Goal: Find specific page/section: Find specific page/section

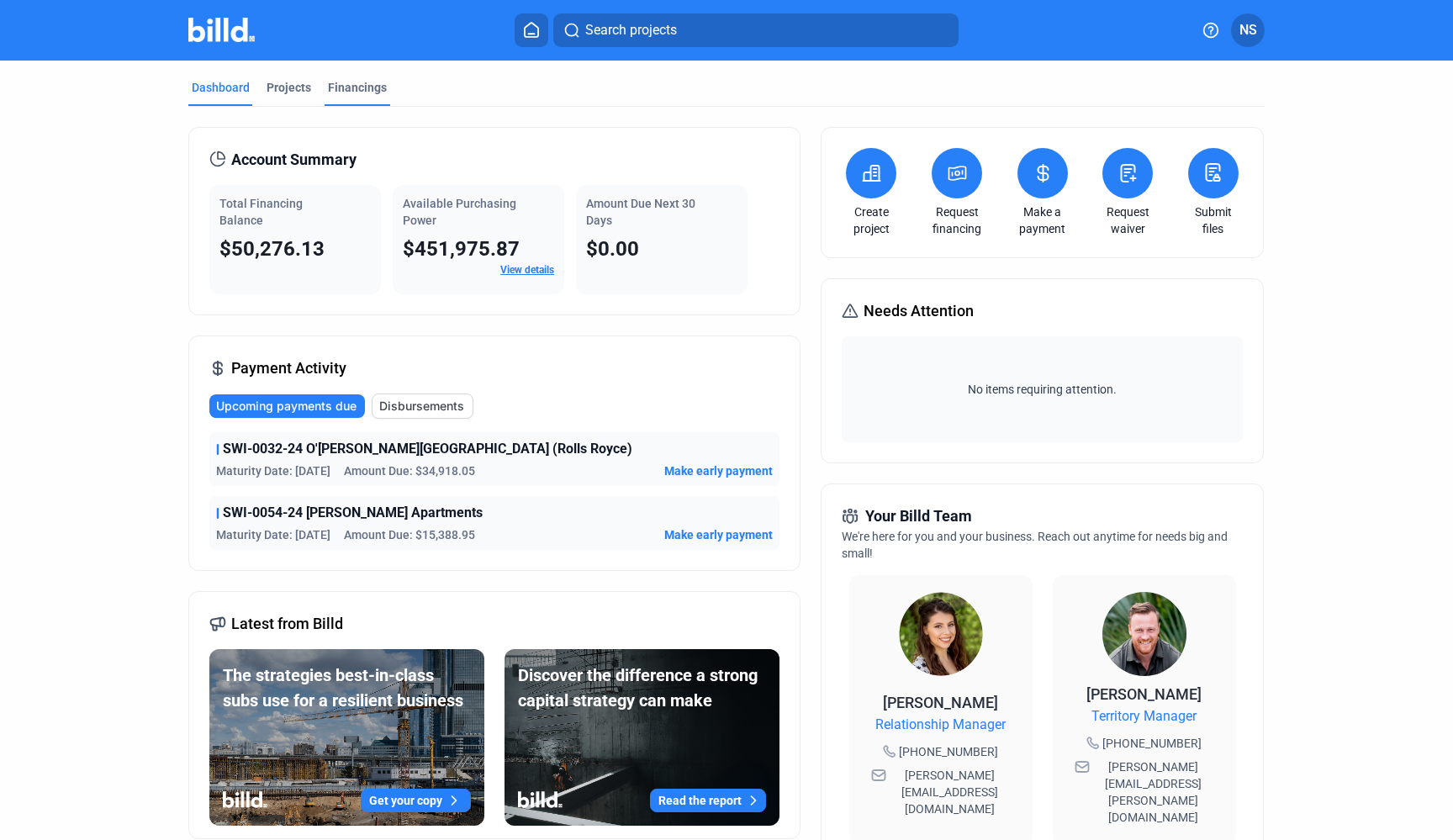
click at [365, 91] on div "Financings" at bounding box center [358, 87] width 59 height 16
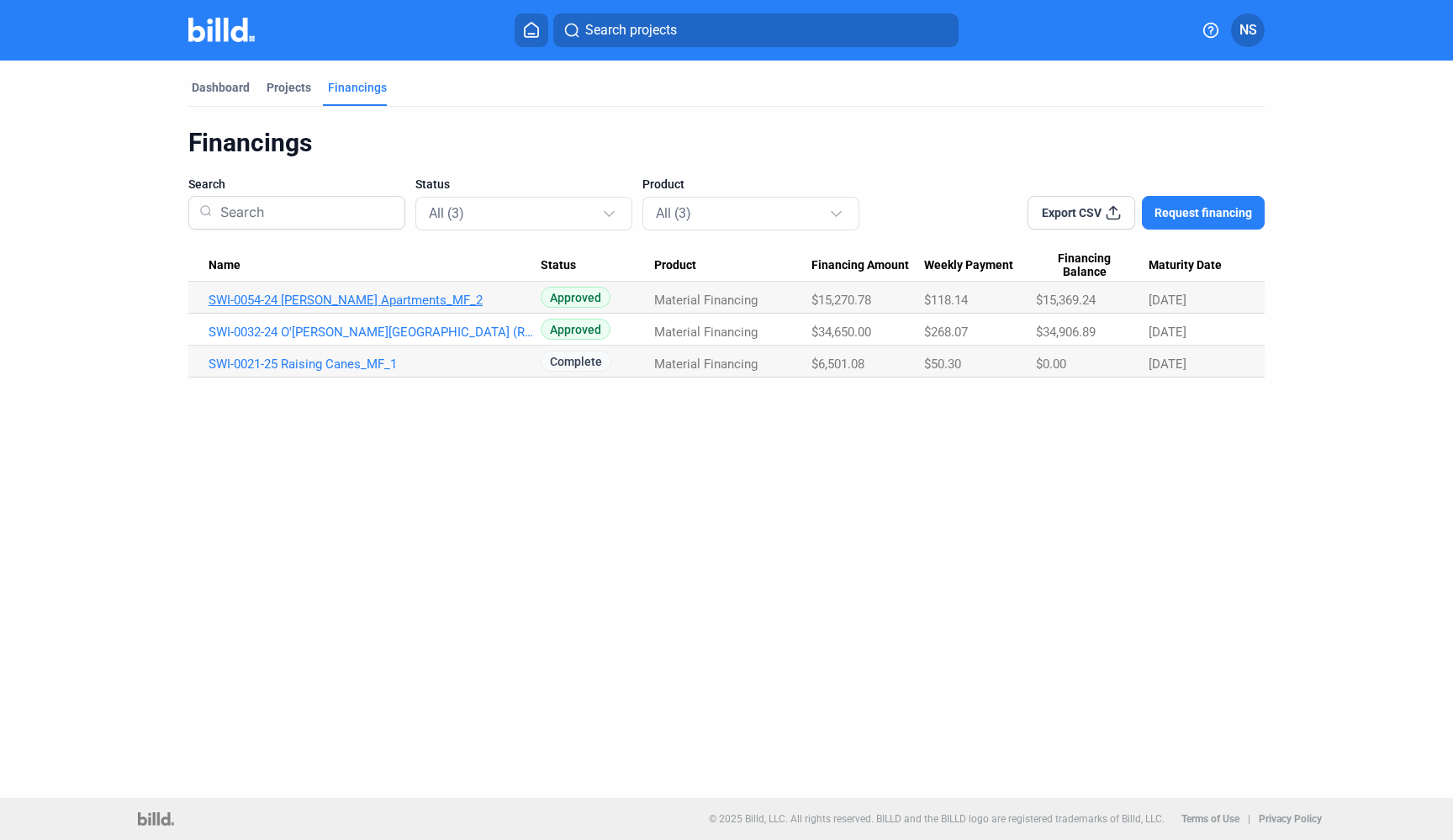
click at [362, 302] on link "SWI-0054-24 [PERSON_NAME] Apartments_MF_2" at bounding box center [374, 299] width 332 height 15
click at [280, 300] on link "SWI-0054-24 [PERSON_NAME] Apartments_MF_2" at bounding box center [374, 299] width 332 height 15
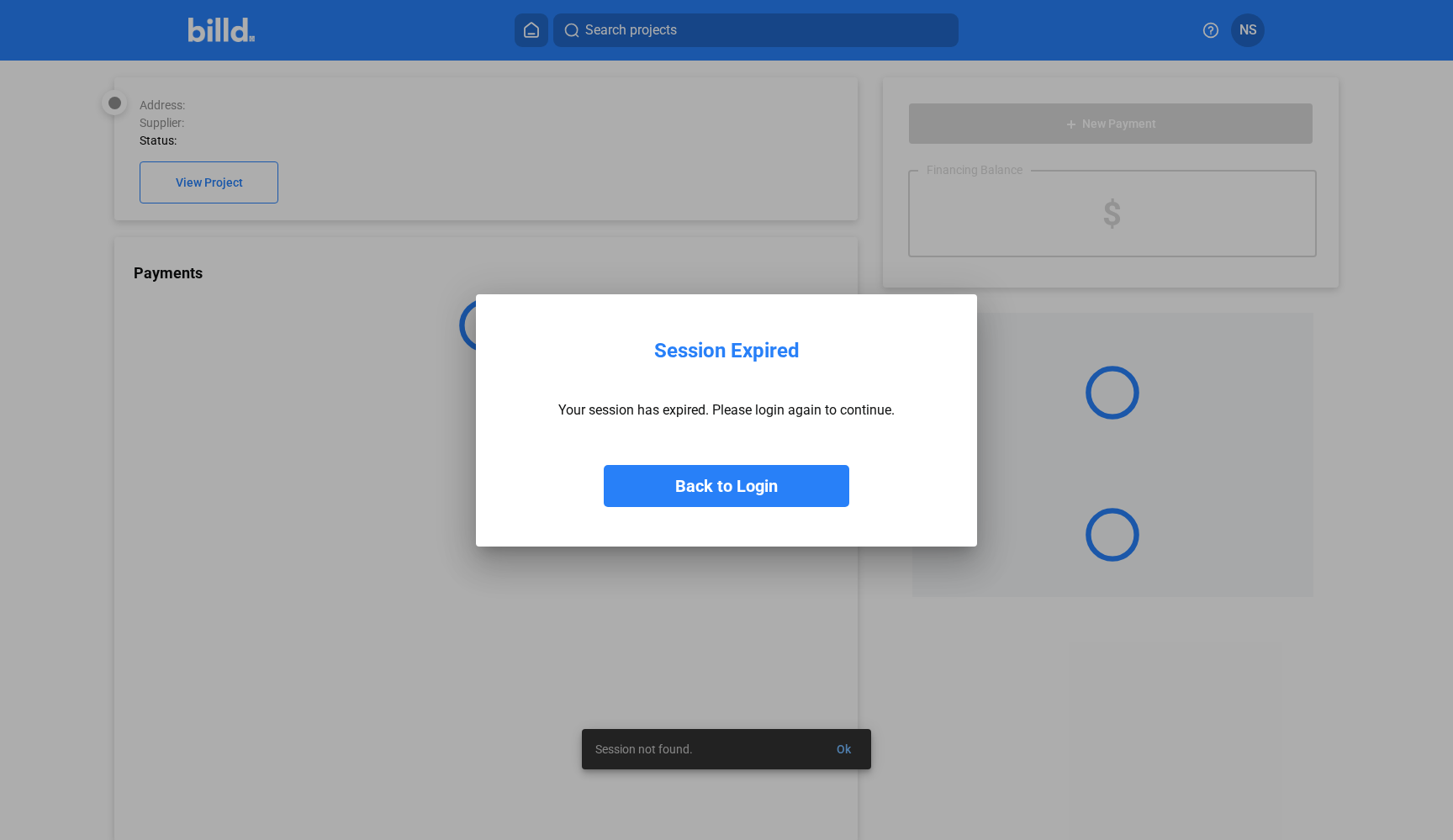
click at [682, 475] on button "Back to Login" at bounding box center [726, 486] width 246 height 42
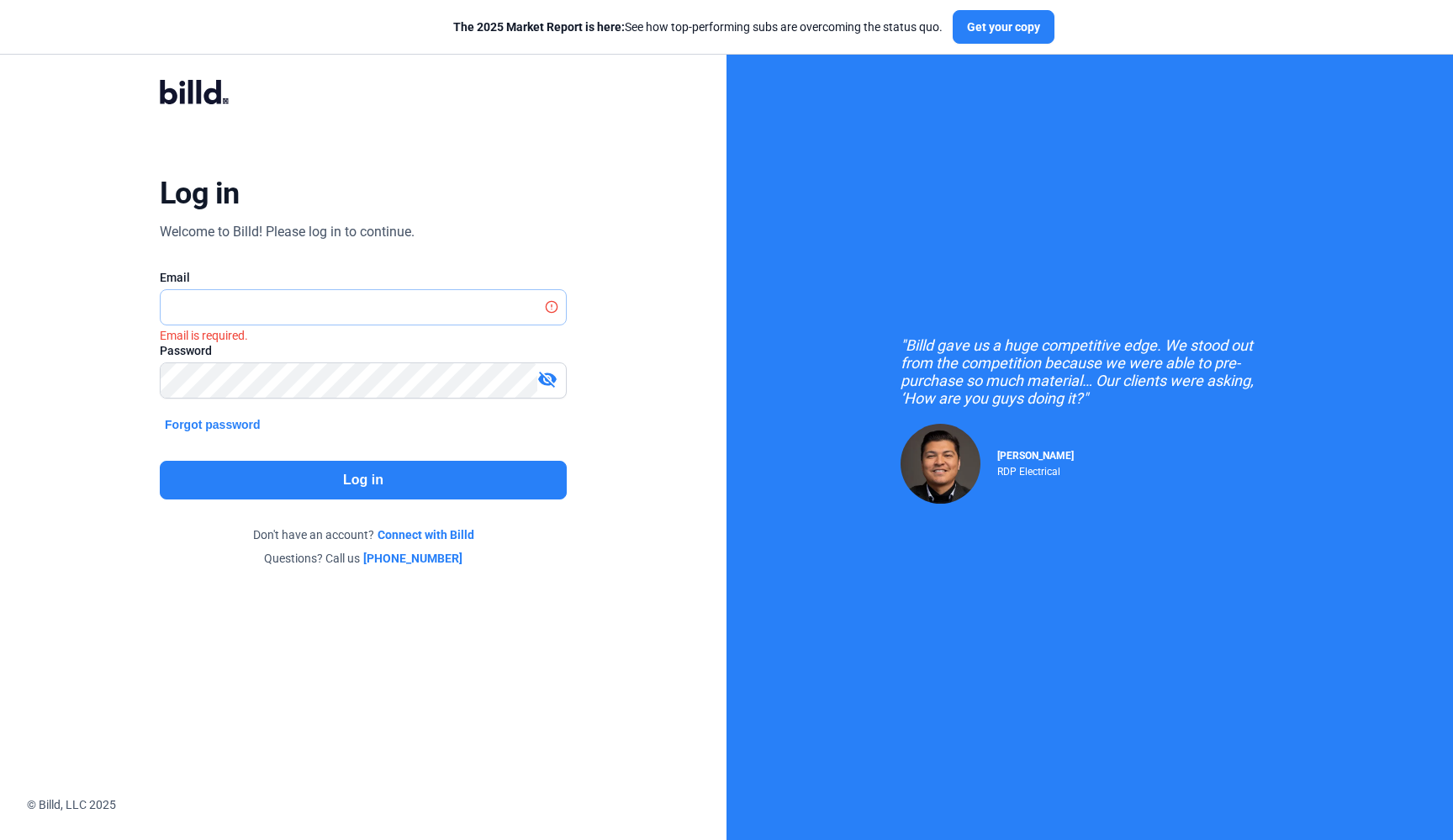
type input "[EMAIL_ADDRESS][DOMAIN_NAME]"
click at [319, 474] on button "Log in" at bounding box center [363, 480] width 407 height 39
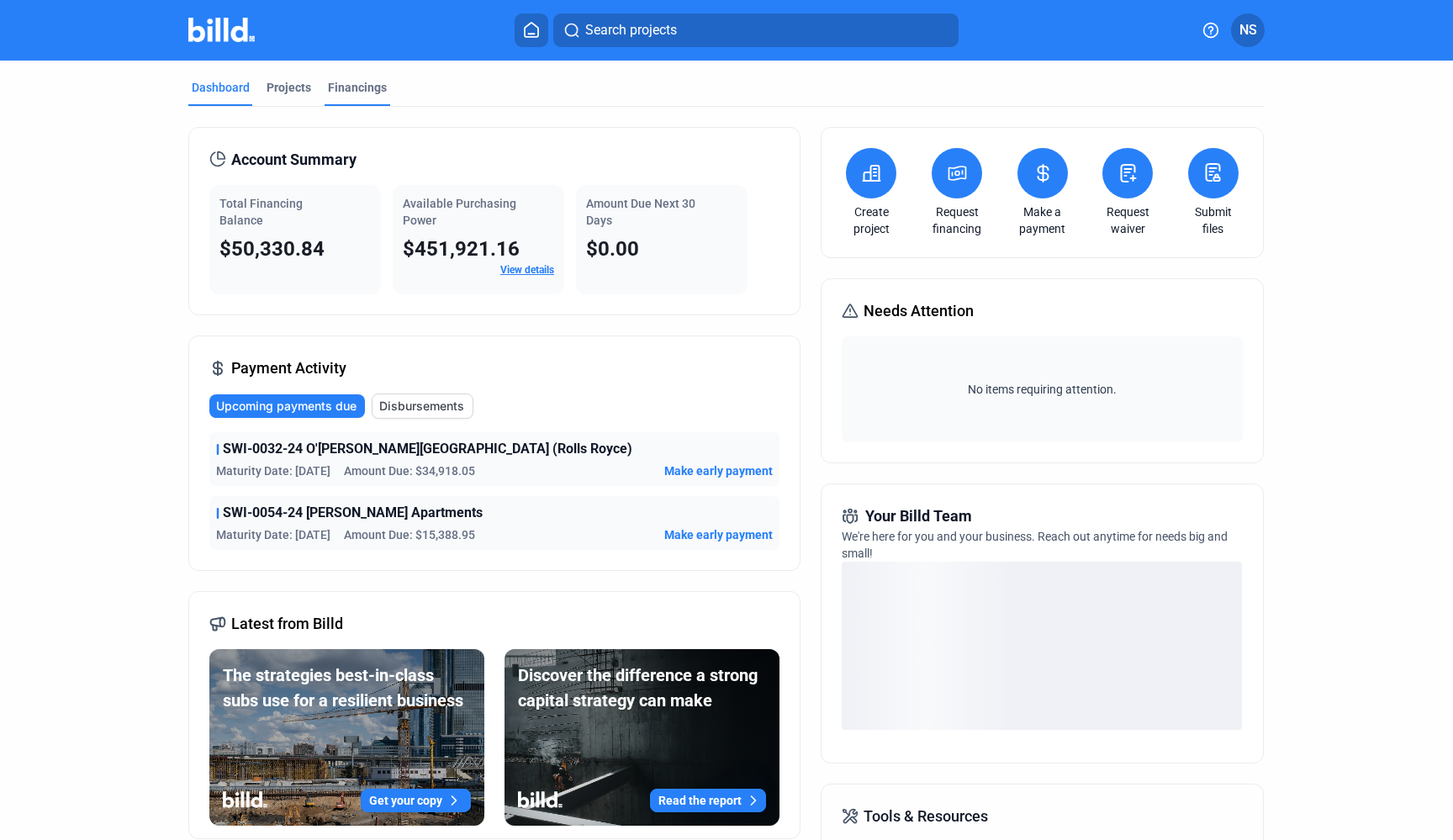
click at [350, 84] on div "Financings" at bounding box center [358, 87] width 59 height 16
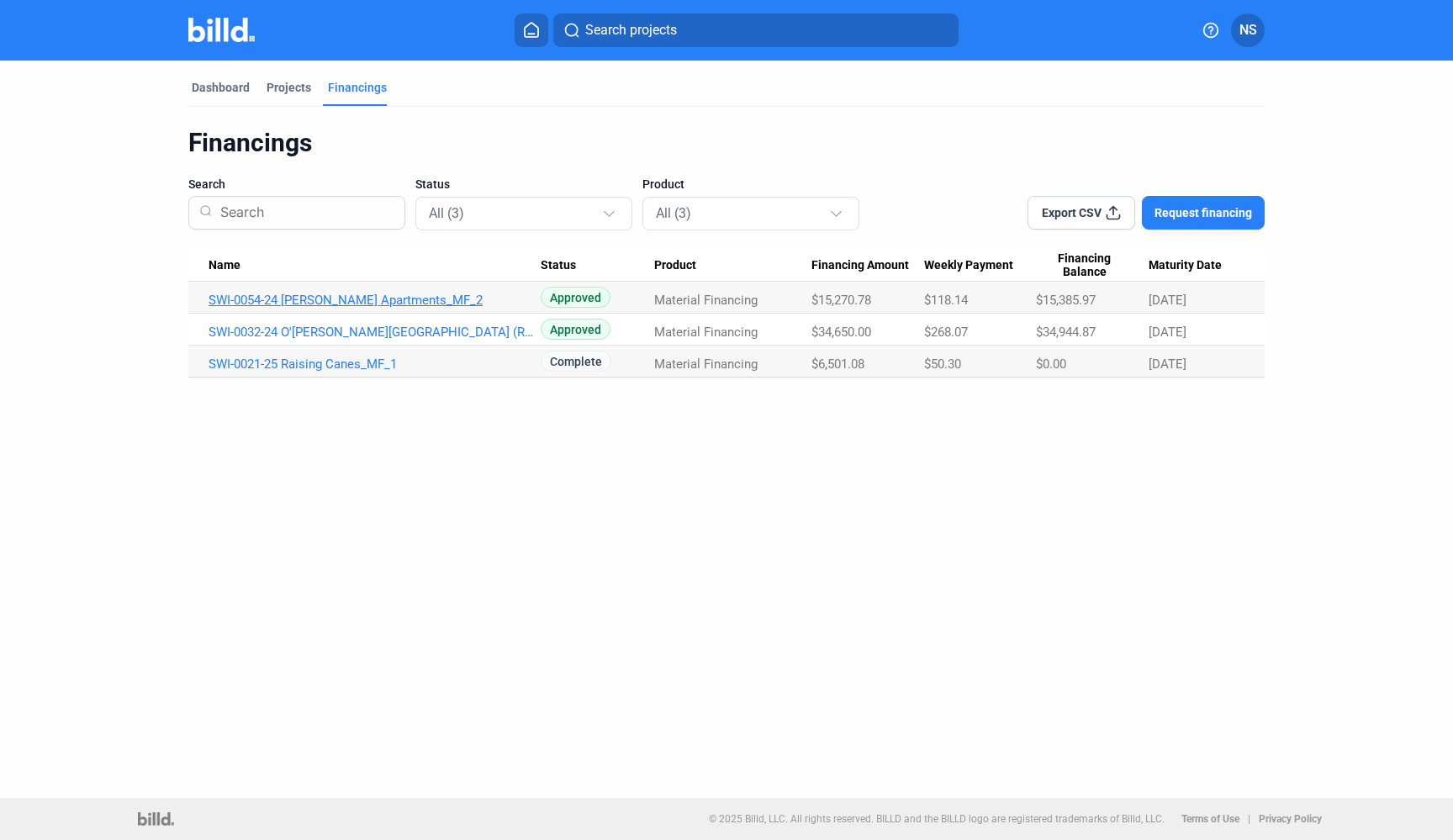
click at [312, 297] on link "SWI-0054-24 [PERSON_NAME] Apartments_MF_2" at bounding box center [374, 299] width 332 height 15
click at [298, 301] on link "SWI-0054-24 [PERSON_NAME] Apartments_MF_2" at bounding box center [374, 299] width 332 height 15
click at [320, 308] on link "SWI-0032-24 O'[PERSON_NAME][GEOGRAPHIC_DATA] (Rolls Royce)_MF_1" at bounding box center [374, 299] width 332 height 15
